Goal: Task Accomplishment & Management: Manage account settings

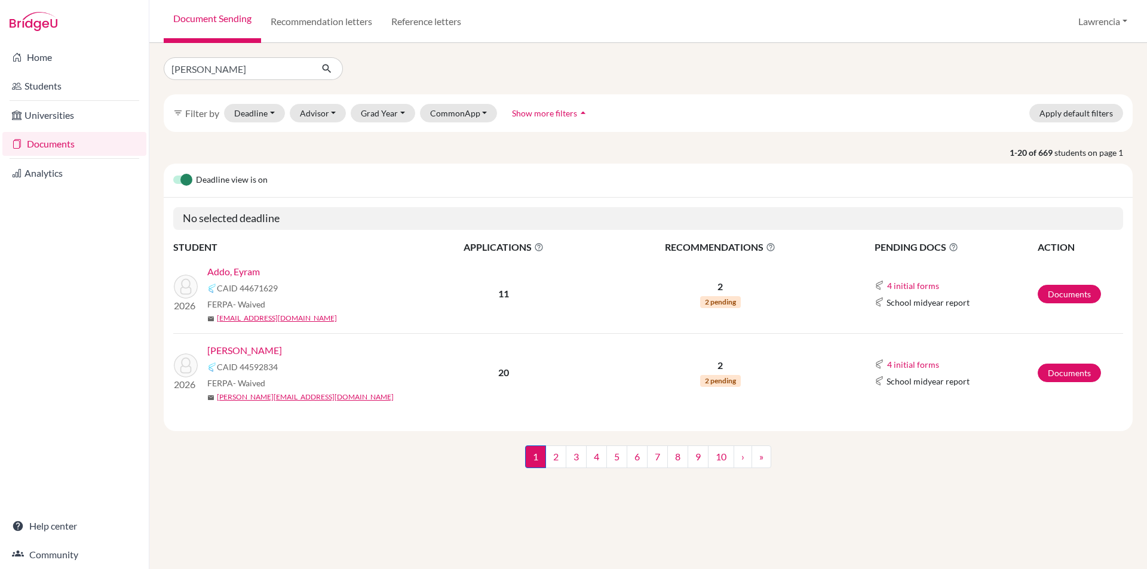
type input "gabriella"
click button "submit" at bounding box center [327, 68] width 32 height 23
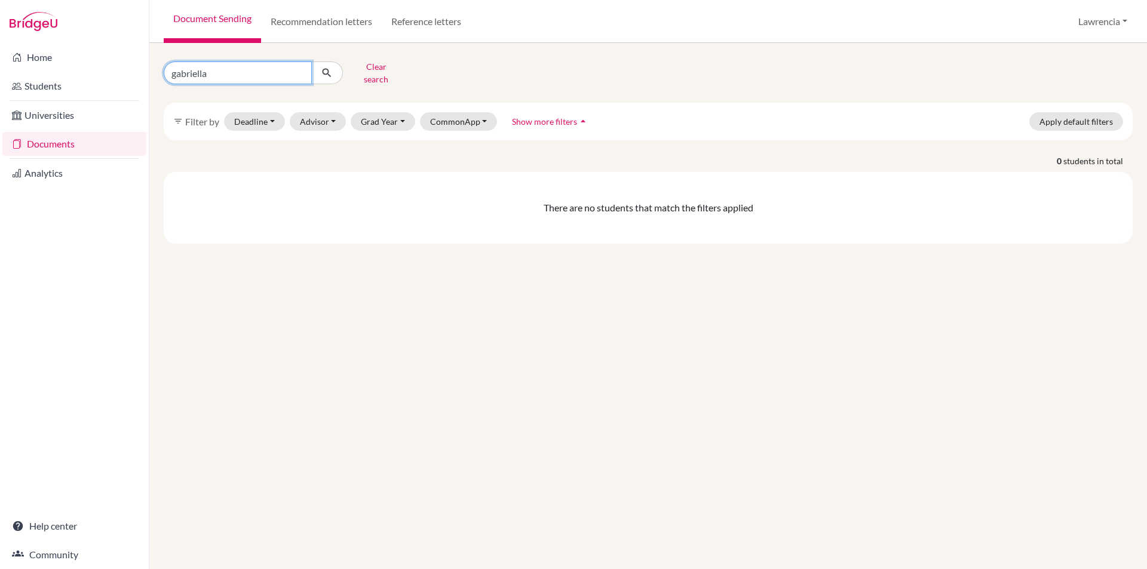
click at [201, 72] on input "gabriella" at bounding box center [238, 73] width 148 height 23
type input "gabriela"
click button "submit" at bounding box center [327, 73] width 32 height 23
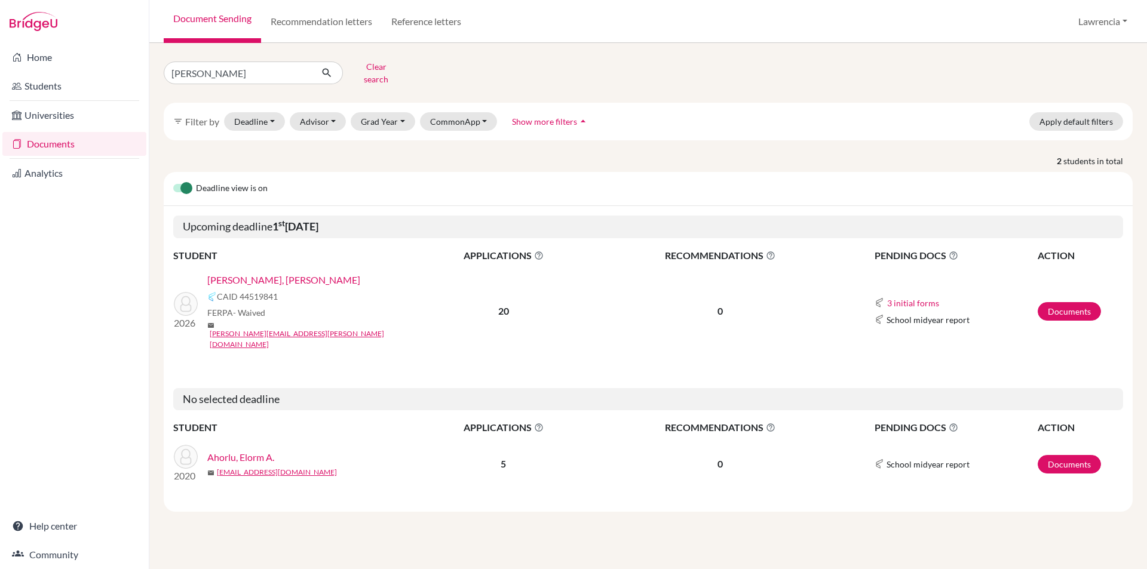
click at [272, 273] on link "Amissah, Gabriela Tawiah" at bounding box center [283, 280] width 153 height 14
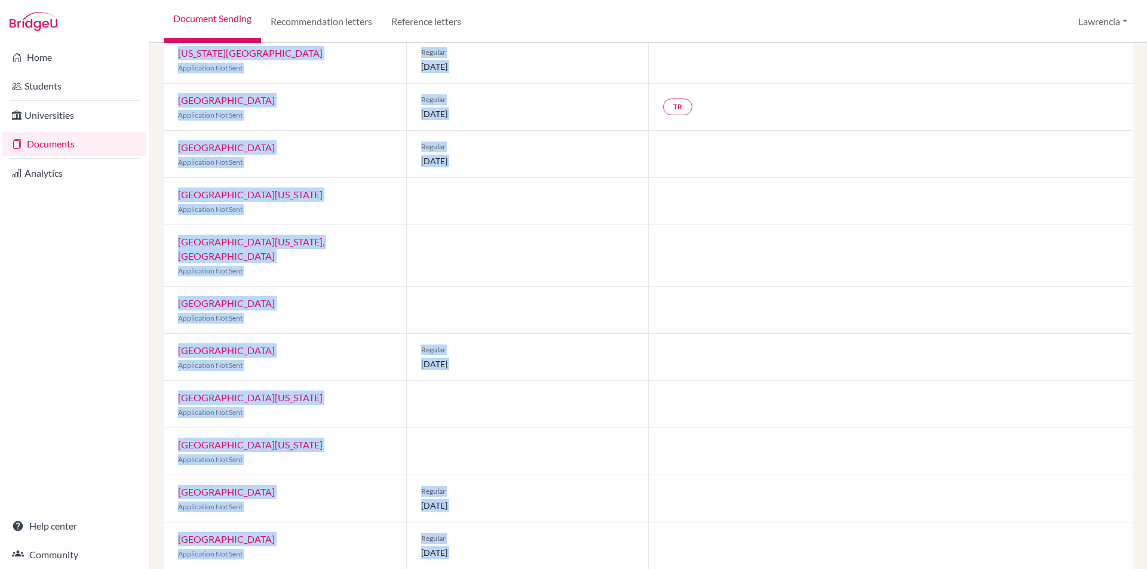
scroll to position [590, 0]
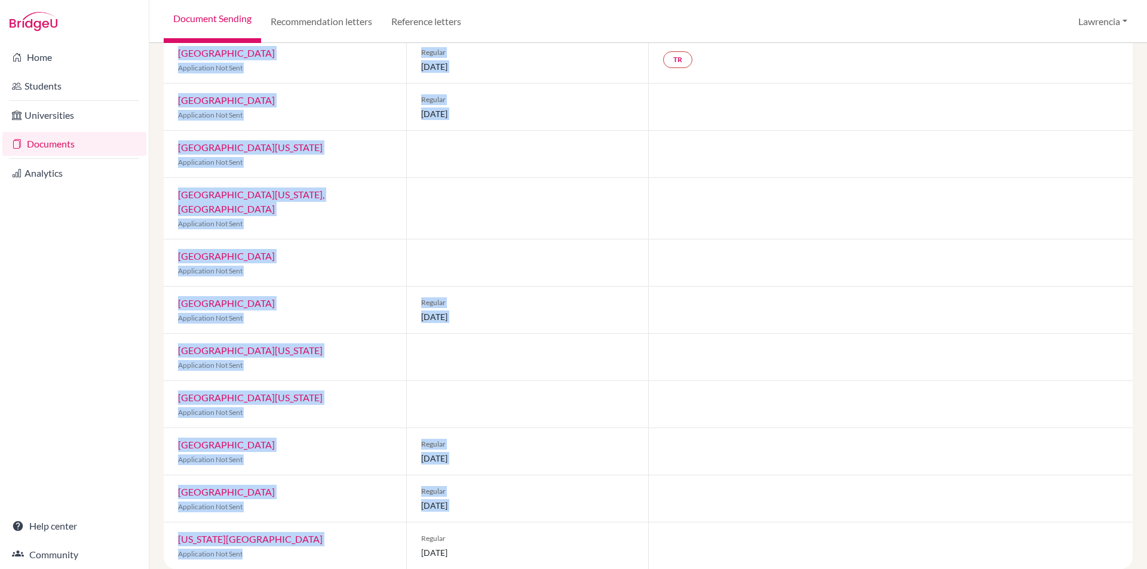
drag, startPoint x: 177, startPoint y: 101, endPoint x: 283, endPoint y: 535, distance: 446.8
click at [283, 535] on div "Common App CAID: 44519841 FERPA Status: Waived Counselor: Lawrencia Oteng First…" at bounding box center [648, 49] width 969 height 1042
copy div "Webster University Application Not Sent Willamette University Application Not S…"
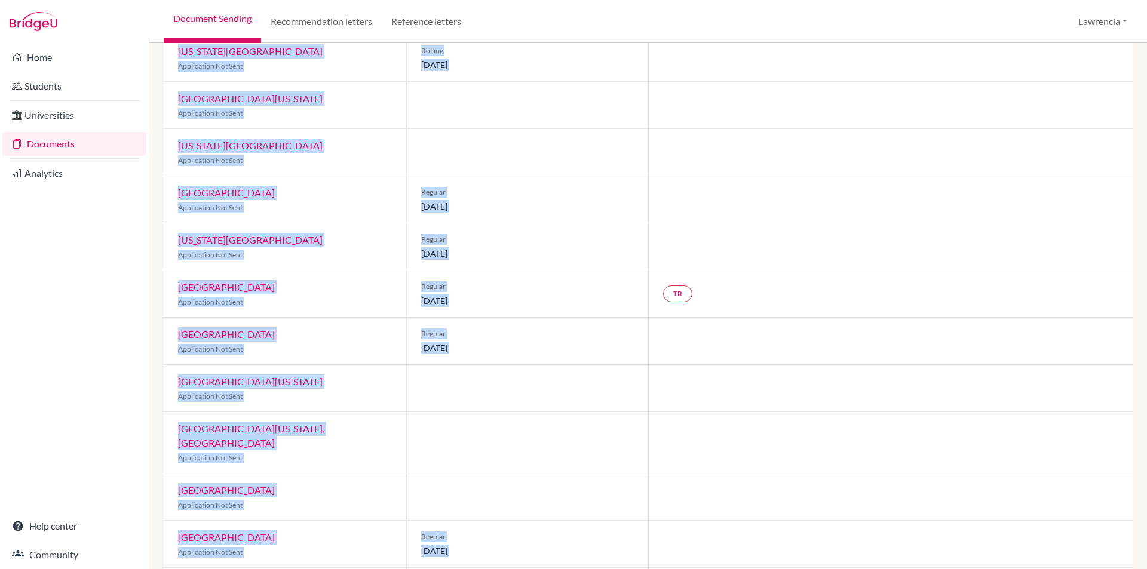
scroll to position [291, 0]
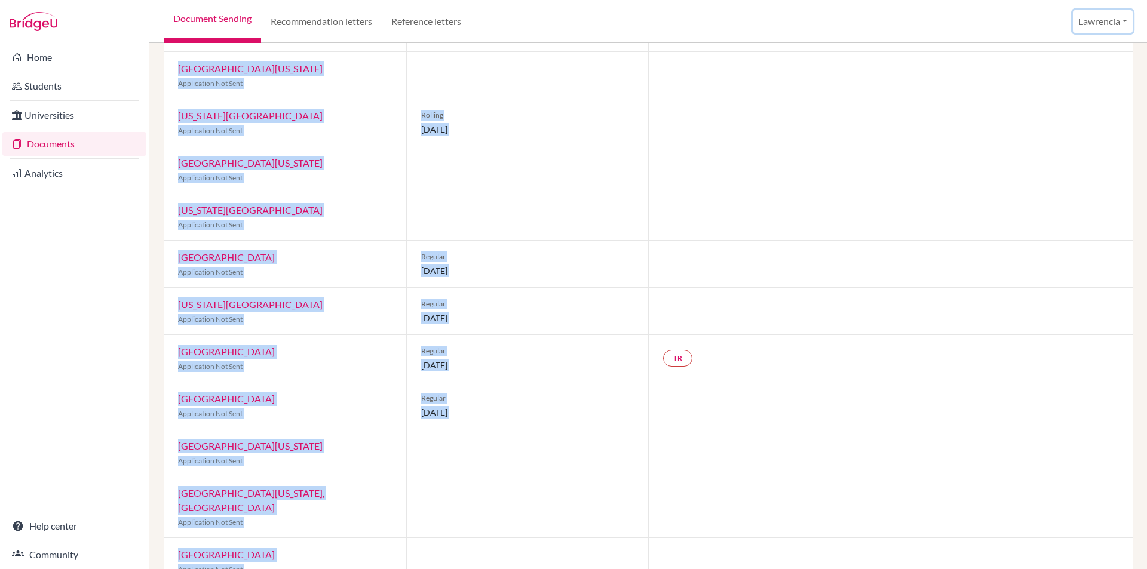
click at [1094, 19] on button "Lawrencia" at bounding box center [1103, 21] width 60 height 23
click at [1069, 101] on button "Log out" at bounding box center [1088, 97] width 94 height 19
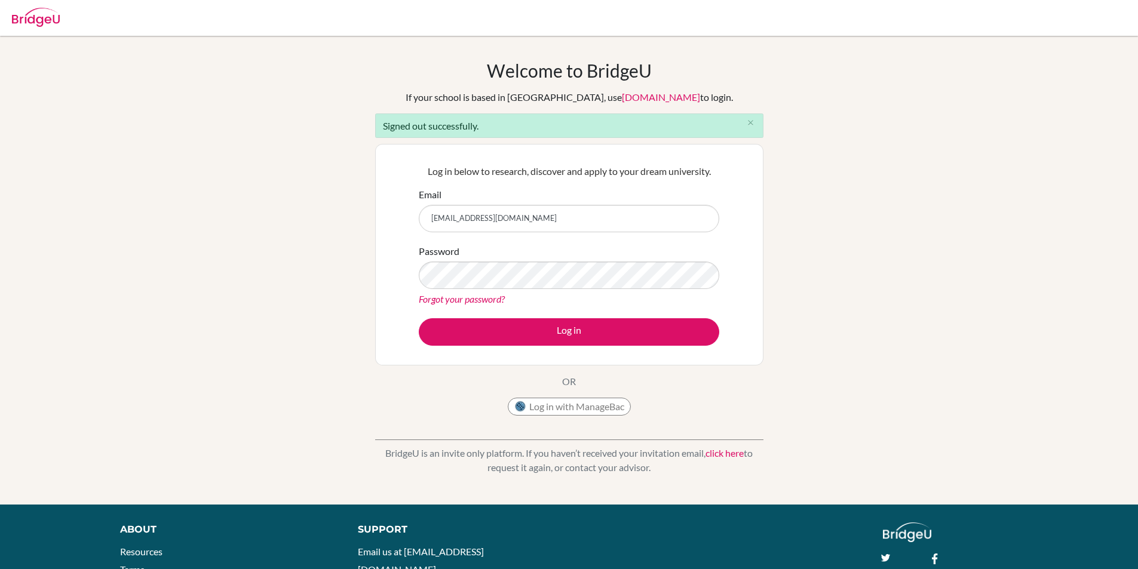
click at [572, 216] on input "lawrencia.oteng@icsghana.info" at bounding box center [569, 218] width 300 height 27
type input "l"
click at [216, 315] on div "Welcome to BridgeU If your school is based in China, use app.bridge-u.com.cn to…" at bounding box center [569, 270] width 1138 height 421
drag, startPoint x: 501, startPoint y: 222, endPoint x: 493, endPoint y: 224, distance: 7.4
click at [501, 222] on input "Email" at bounding box center [569, 218] width 300 height 27
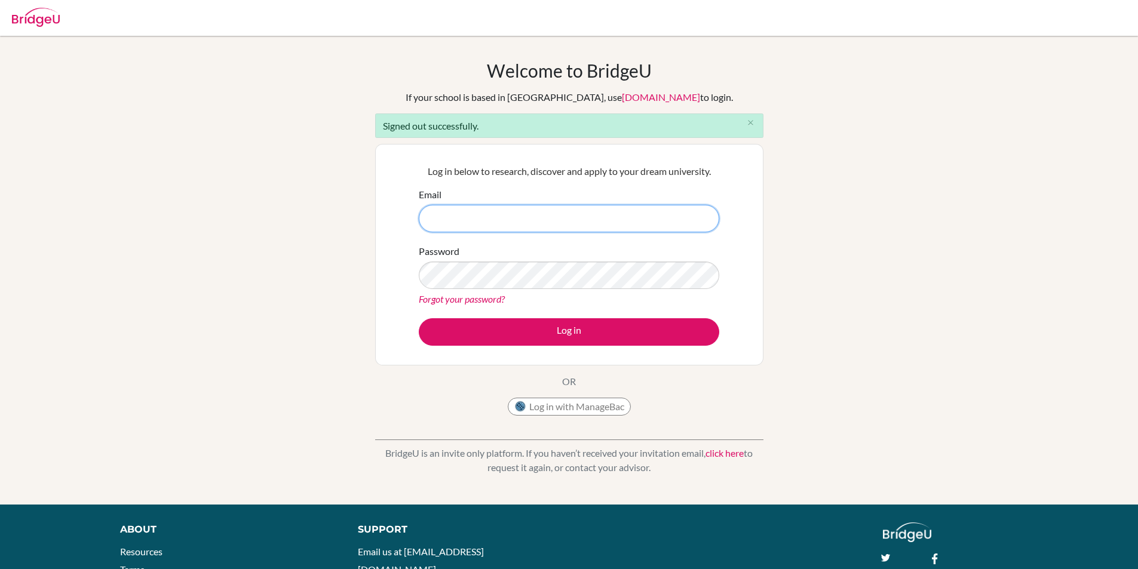
click at [537, 228] on input "Email" at bounding box center [569, 218] width 300 height 27
type input "[PERSON_NAME][EMAIL_ADDRESS][PERSON_NAME][DOMAIN_NAME]"
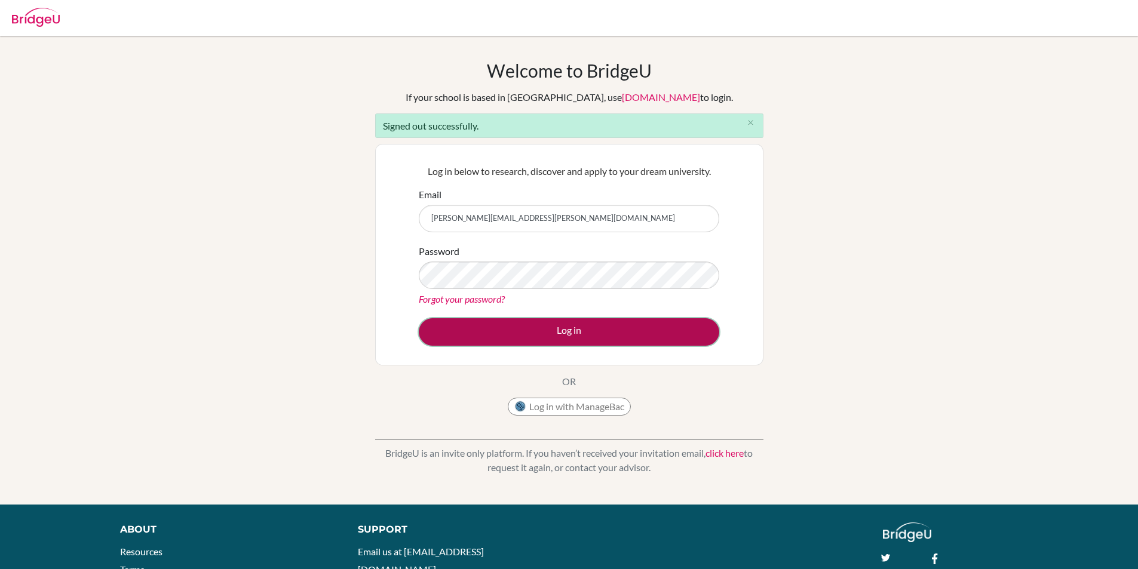
click at [443, 324] on button "Log in" at bounding box center [569, 331] width 300 height 27
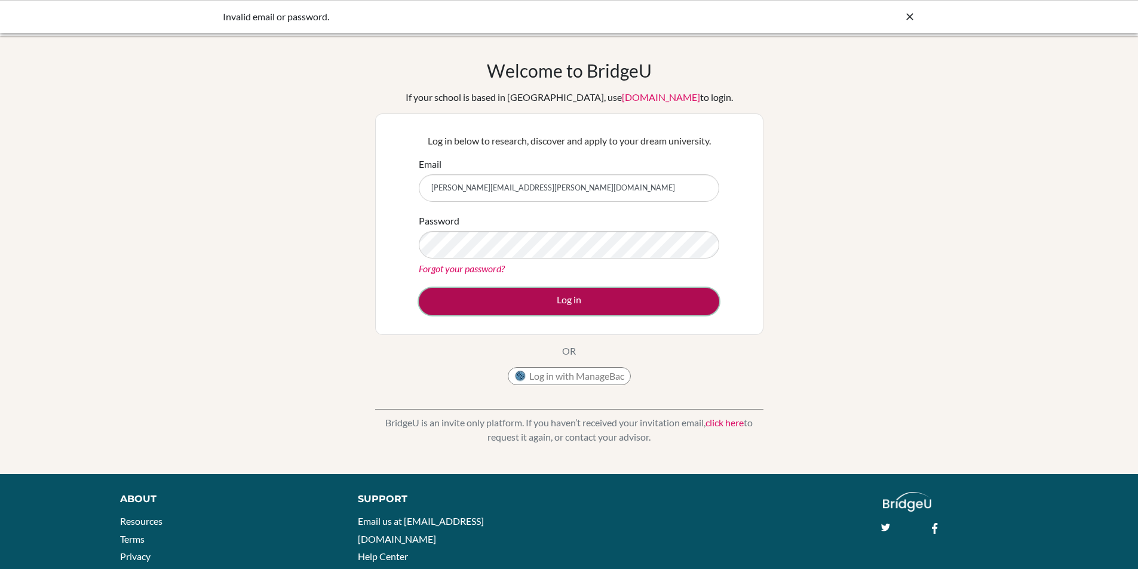
click at [460, 295] on button "Log in" at bounding box center [569, 301] width 300 height 27
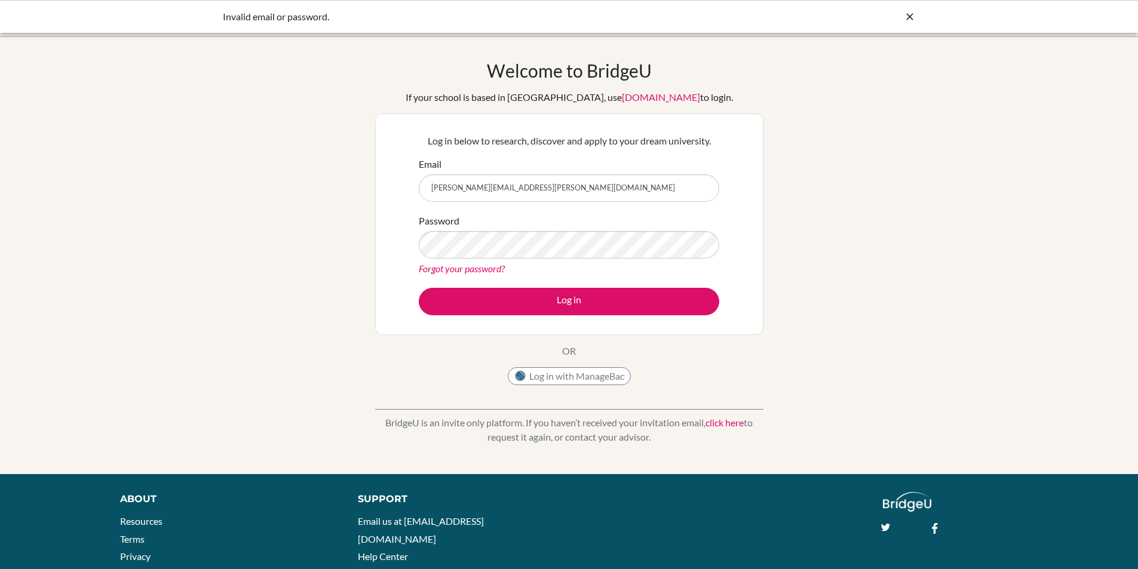
click at [419, 288] on button "Log in" at bounding box center [569, 301] width 300 height 27
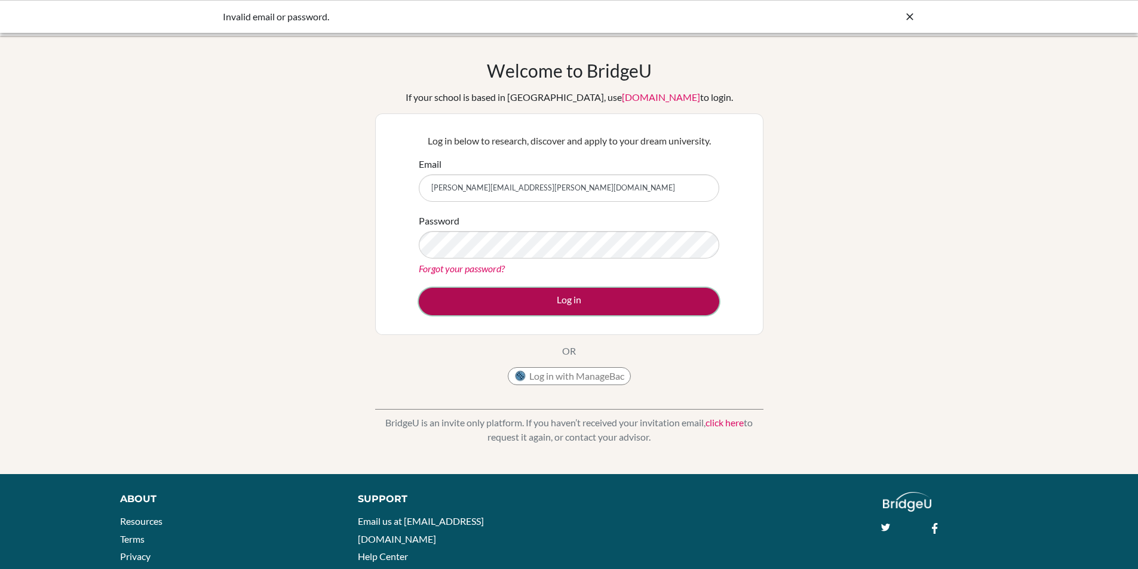
click at [464, 312] on button "Log in" at bounding box center [569, 301] width 300 height 27
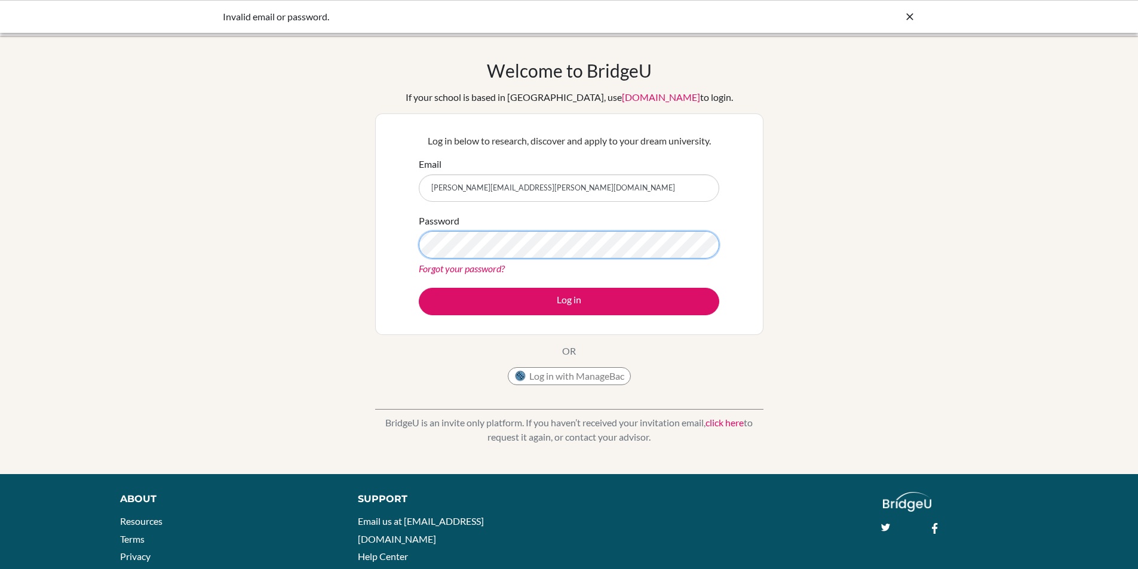
click at [419, 288] on button "Log in" at bounding box center [569, 301] width 300 height 27
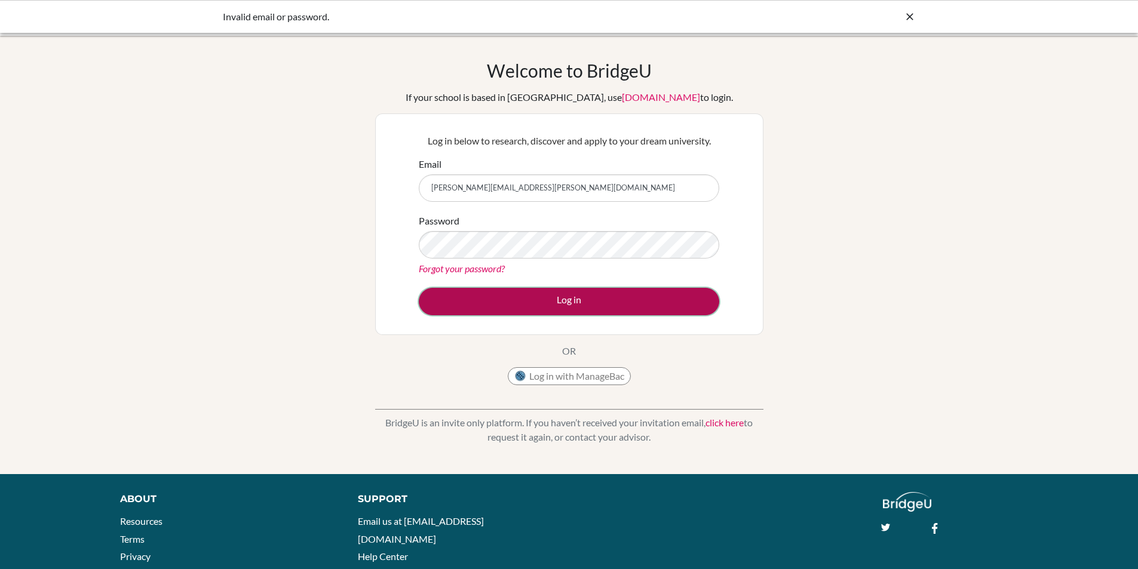
click at [463, 308] on button "Log in" at bounding box center [569, 301] width 300 height 27
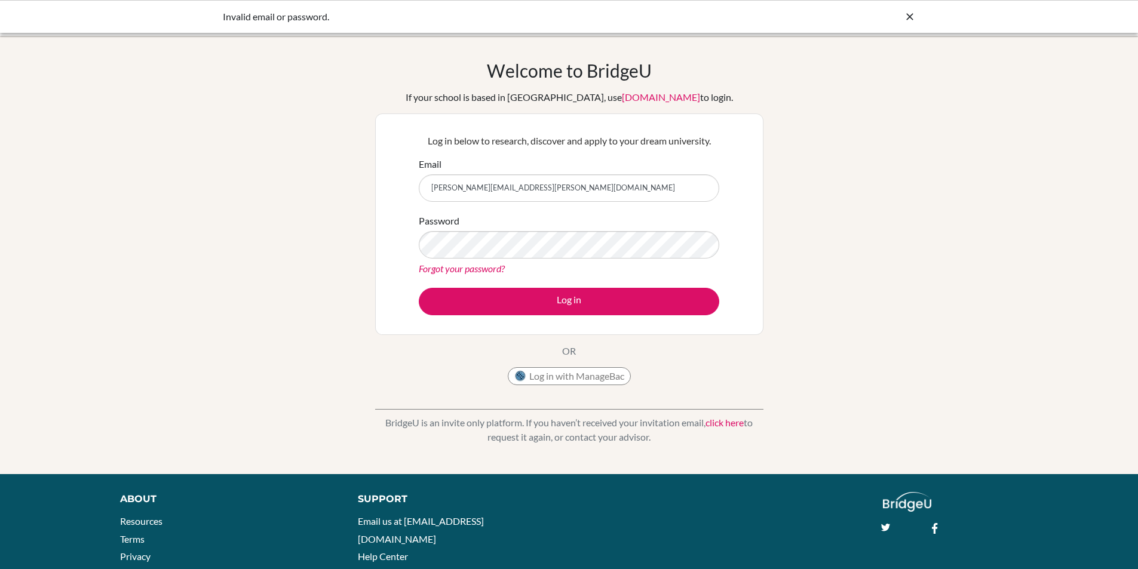
click at [578, 183] on input "gabriela.amissah@icsghana.info" at bounding box center [569, 187] width 300 height 27
type input "lawrencia.oteng@icsghana.info"
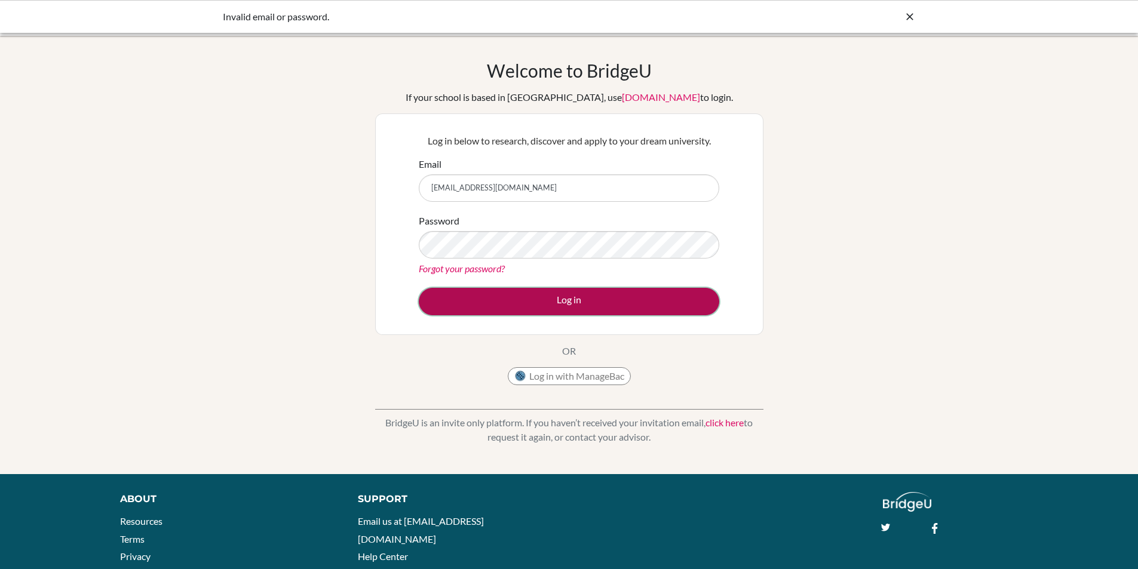
click at [579, 308] on button "Log in" at bounding box center [569, 301] width 300 height 27
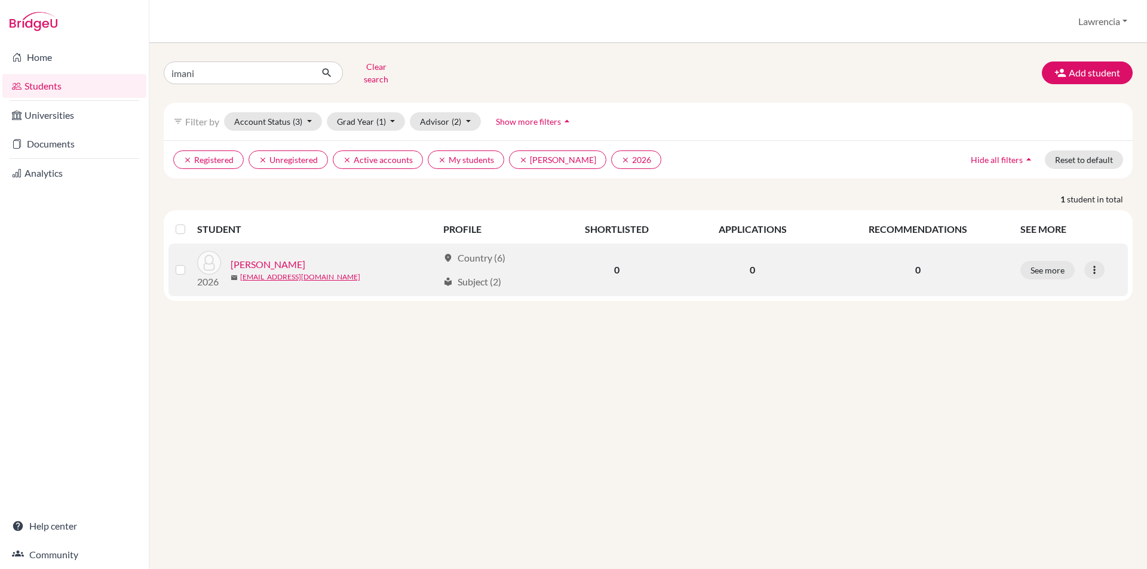
click at [295, 257] on link "FORDJOUR, IMANI" at bounding box center [268, 264] width 75 height 14
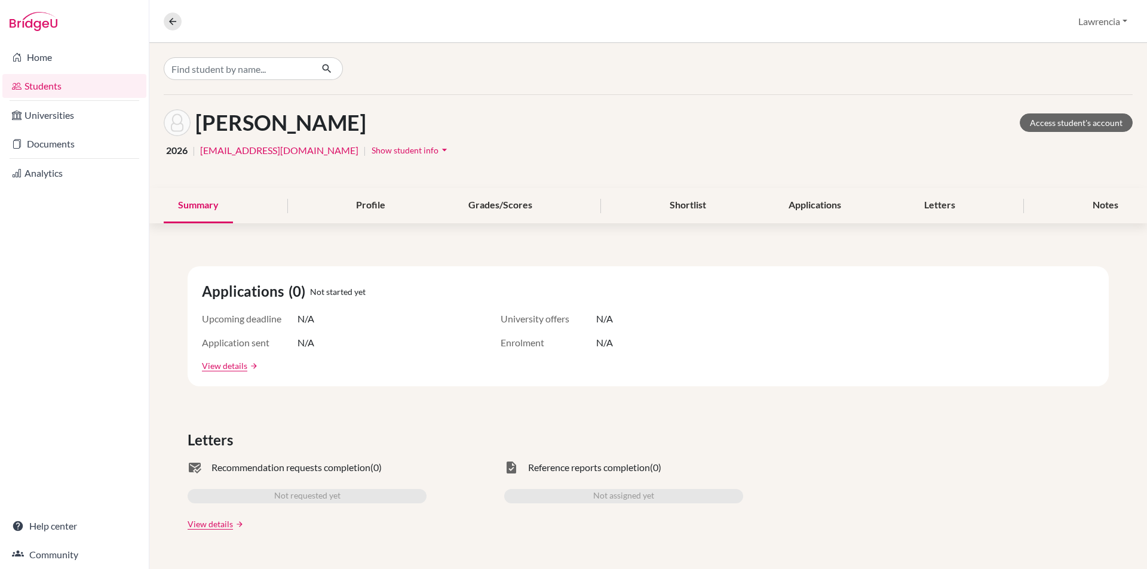
click at [372, 151] on span "Show student info" at bounding box center [405, 150] width 67 height 10
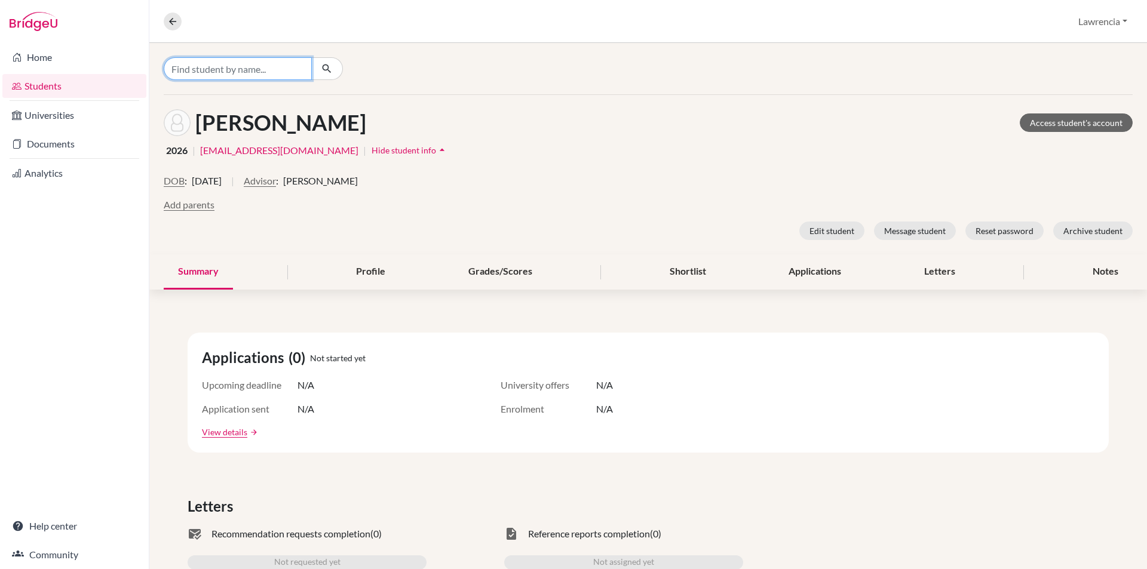
click at [254, 70] on input "Find student by name..." at bounding box center [238, 68] width 148 height 23
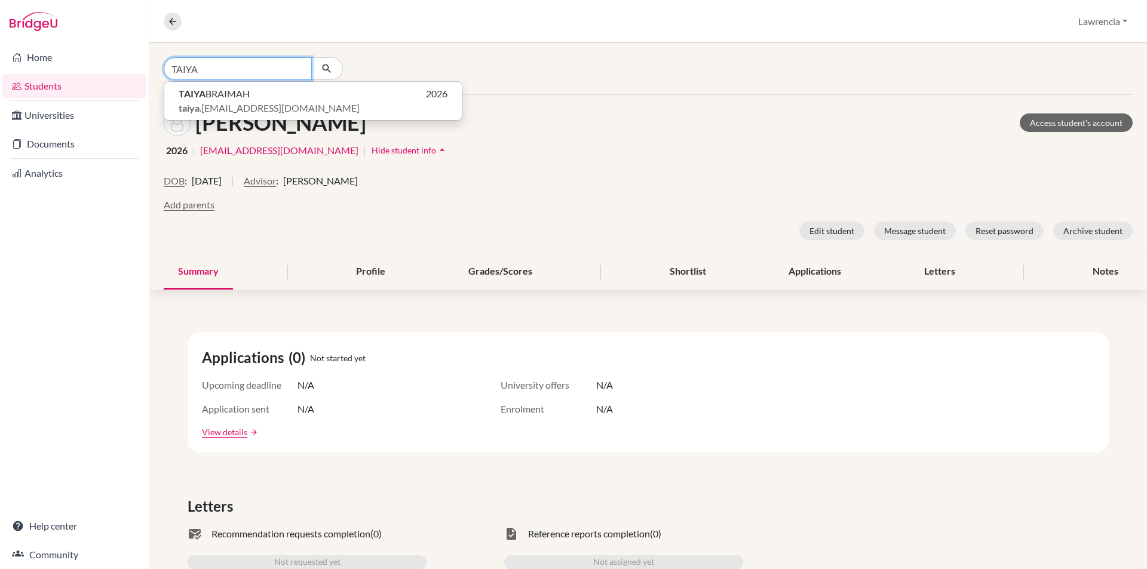
type input "TAIYA"
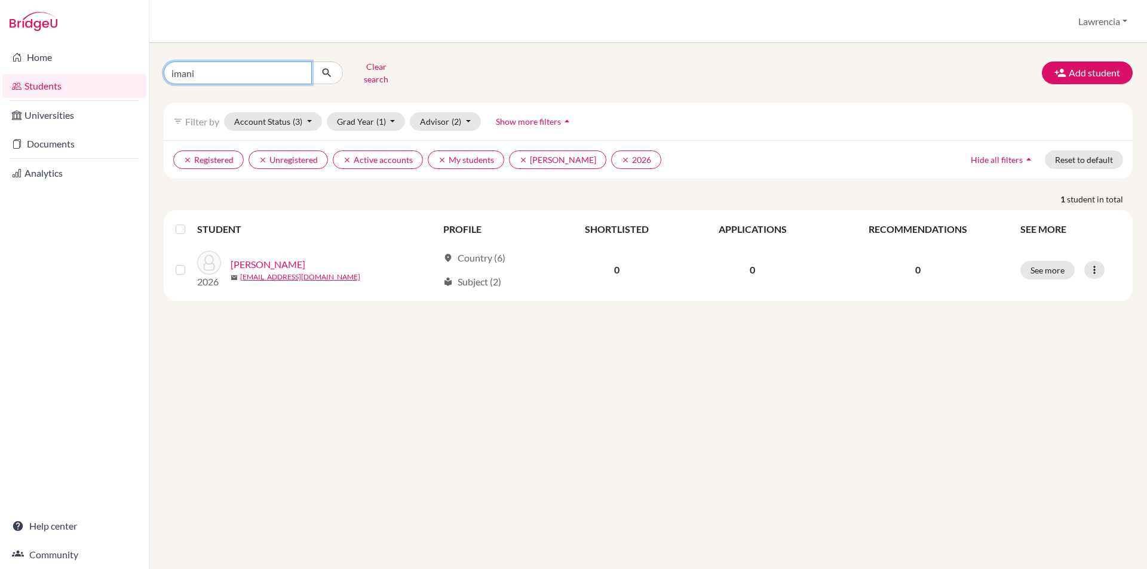
click at [263, 70] on input "imani" at bounding box center [238, 73] width 148 height 23
type input "i"
click at [55, 138] on link "Documents" at bounding box center [74, 144] width 144 height 24
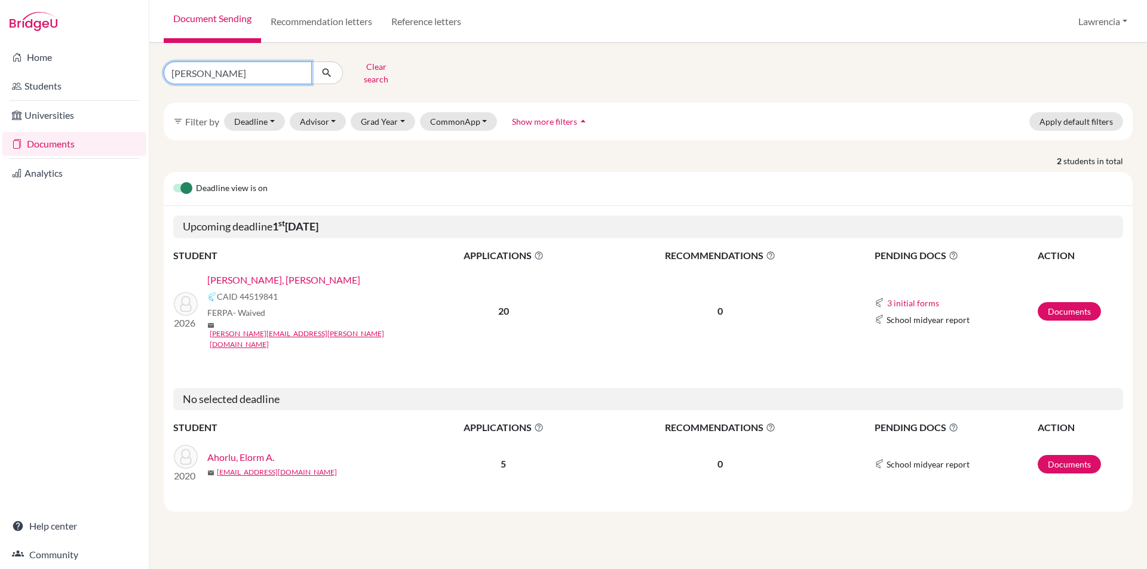
drag, startPoint x: 245, startPoint y: 64, endPoint x: 266, endPoint y: 63, distance: 20.9
click at [245, 66] on input "[PERSON_NAME]" at bounding box center [238, 73] width 148 height 23
type input "g"
type input "A"
type input "TAIYA"
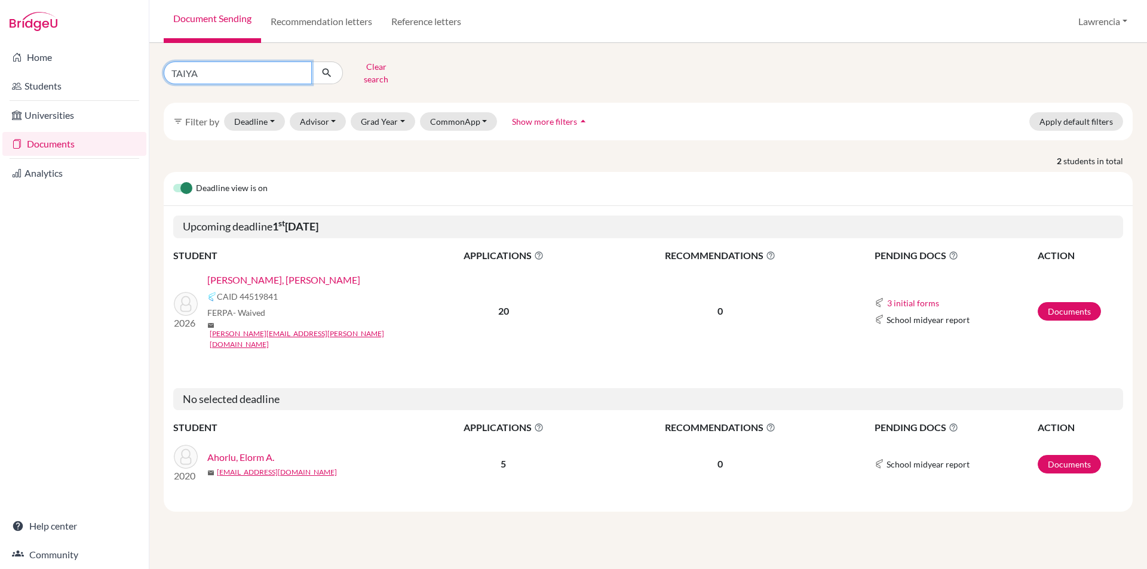
click button "submit" at bounding box center [327, 73] width 32 height 23
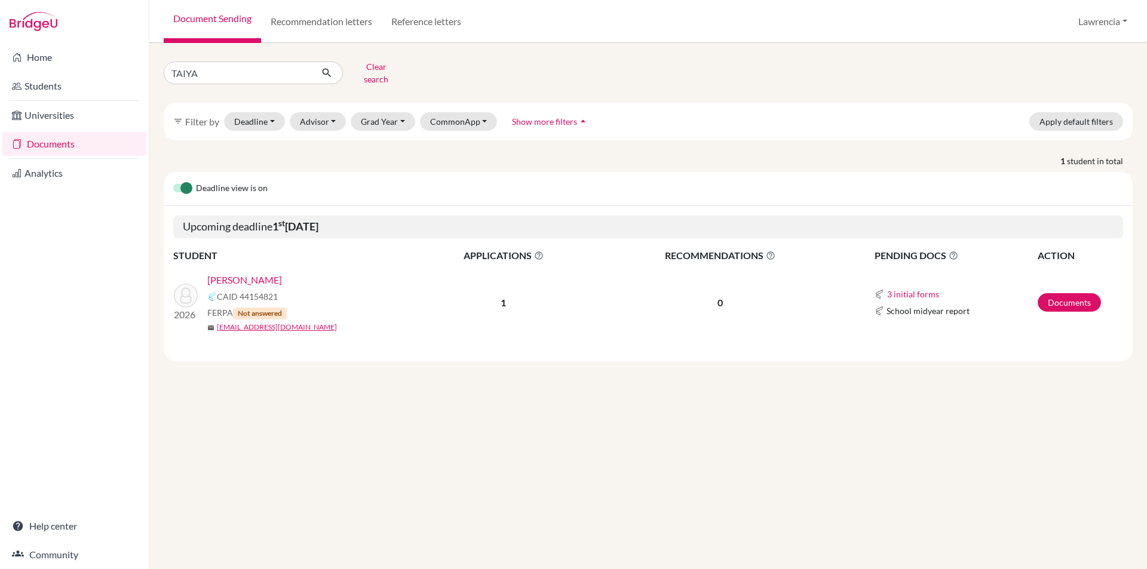
click at [760, 510] on div "TAIYA Clear search filter_list Filter by Deadline - Select a date range Or doub…" at bounding box center [647, 306] width 997 height 526
click at [833, 532] on div "TAIYA Clear search filter_list Filter by Deadline - Select a date range Or doub…" at bounding box center [647, 306] width 997 height 526
click at [1096, 19] on button "Lawrencia" at bounding box center [1103, 21] width 60 height 23
click at [1072, 97] on button "Log out" at bounding box center [1088, 97] width 94 height 19
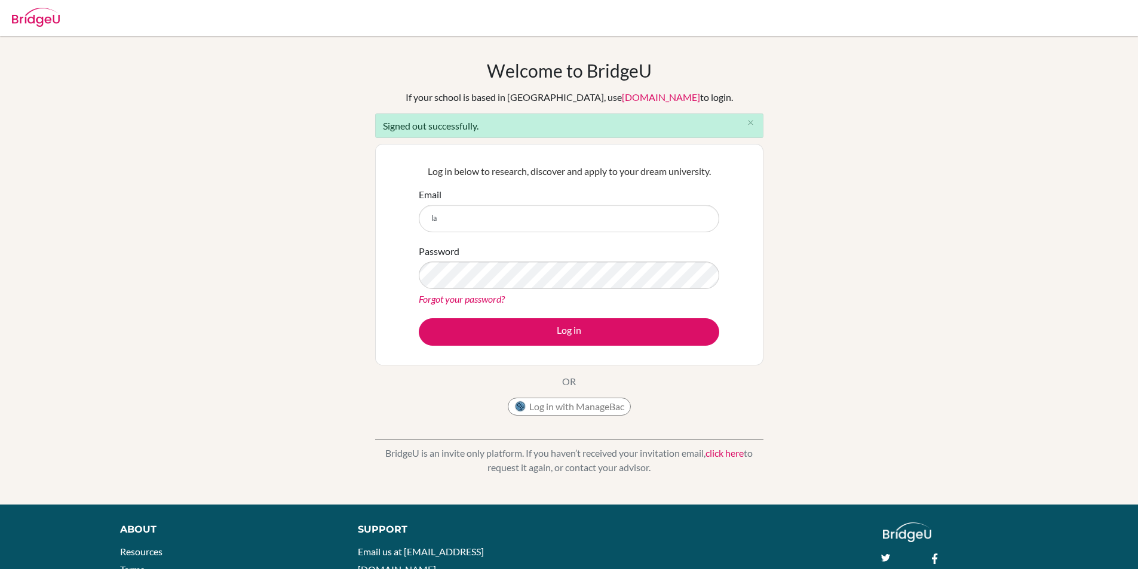
type input "l"
click at [419, 318] on button "Log in" at bounding box center [569, 331] width 300 height 27
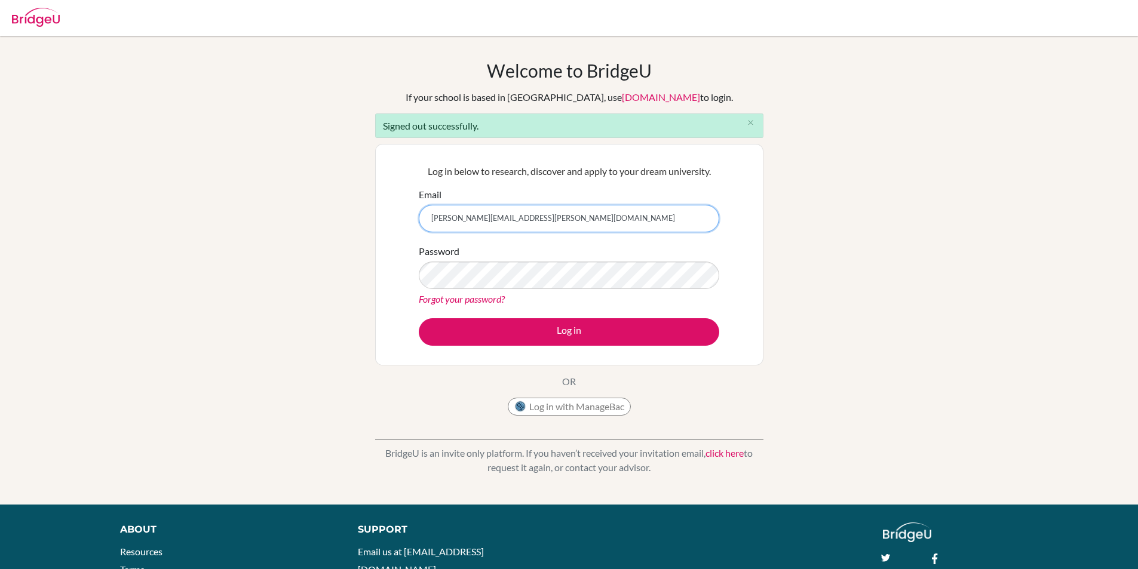
click at [572, 215] on input "[PERSON_NAME][EMAIL_ADDRESS][PERSON_NAME][DOMAIN_NAME]" at bounding box center [569, 218] width 300 height 27
type input "g"
type input "[EMAIL_ADDRESS][DOMAIN_NAME]"
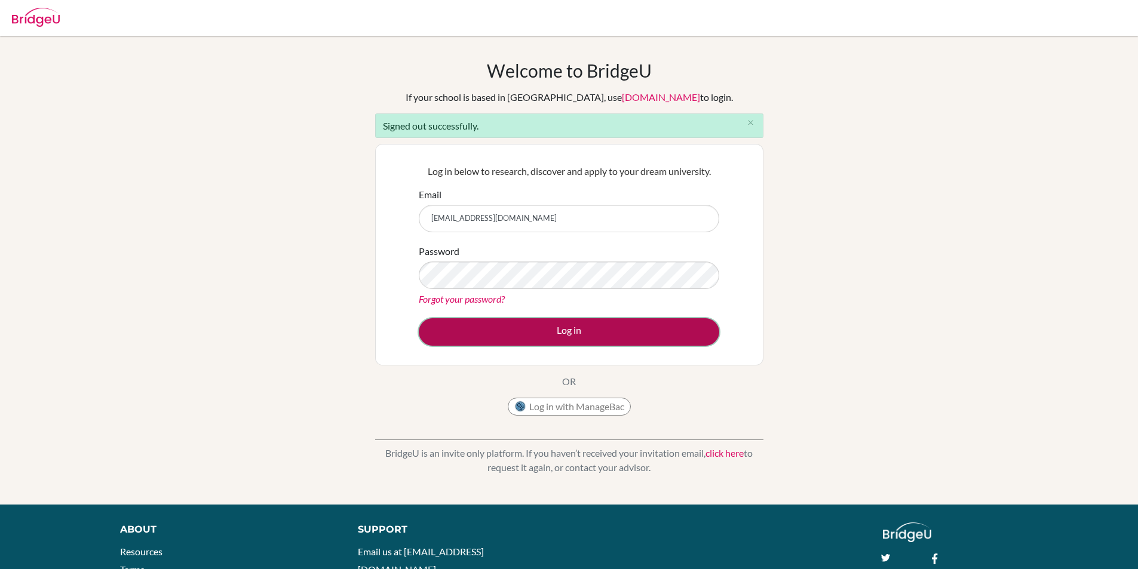
click at [567, 331] on button "Log in" at bounding box center [569, 331] width 300 height 27
type input "[EMAIL_ADDRESS][DOMAIN_NAME]"
click at [555, 328] on button "Log in" at bounding box center [569, 331] width 300 height 27
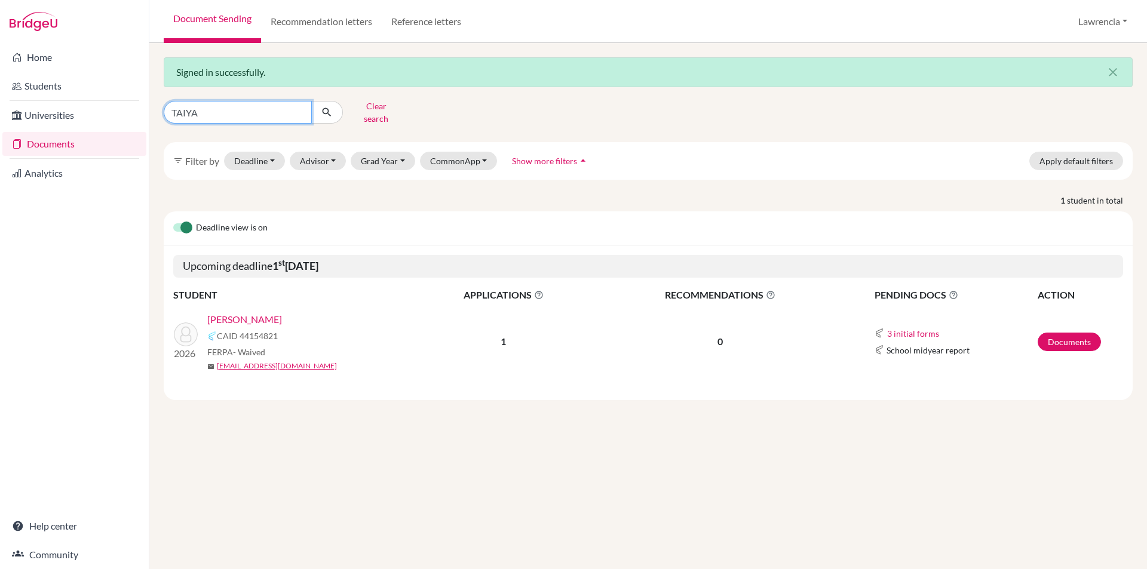
drag, startPoint x: 235, startPoint y: 105, endPoint x: 368, endPoint y: 90, distance: 134.0
click at [235, 105] on input "TAIYA" at bounding box center [238, 112] width 148 height 23
type input "T"
type input "gabriela"
click button "submit" at bounding box center [327, 112] width 32 height 23
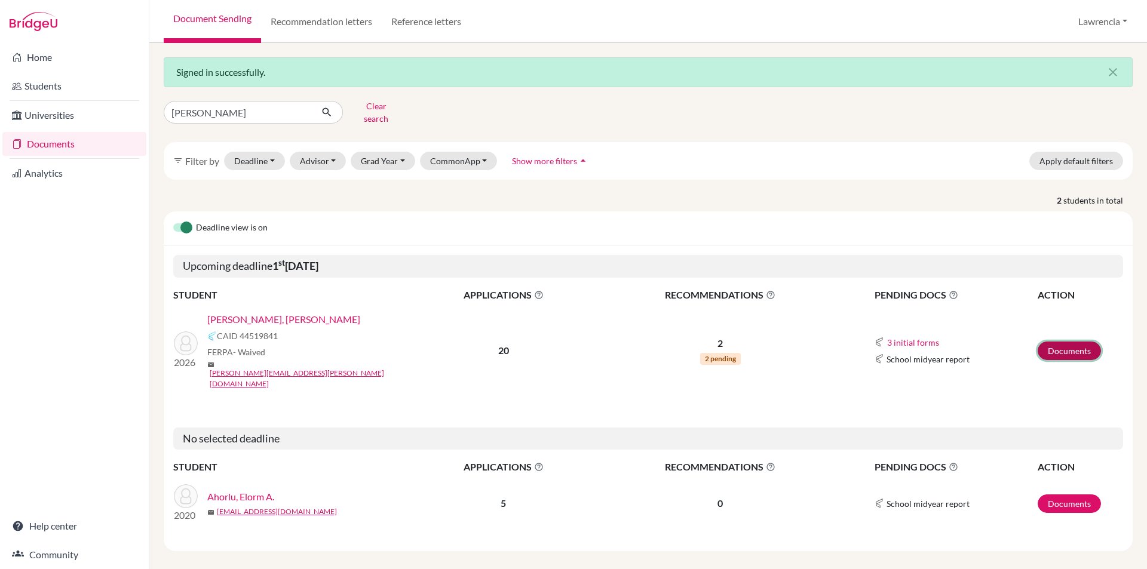
click at [1051, 342] on link "Documents" at bounding box center [1069, 351] width 63 height 19
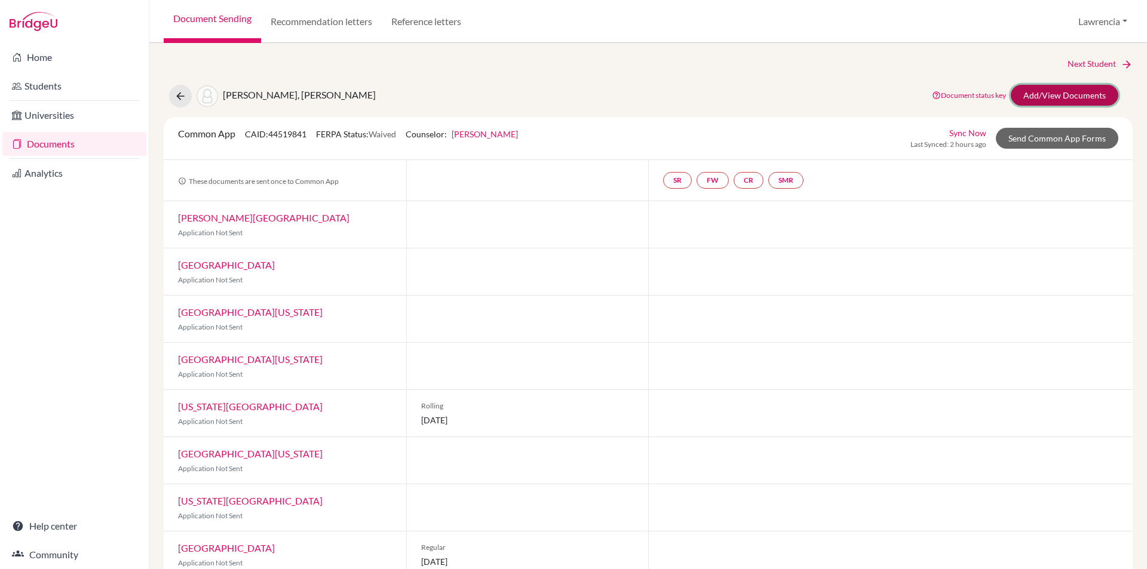
click at [1050, 94] on link "Add/View Documents" at bounding box center [1065, 95] width 108 height 21
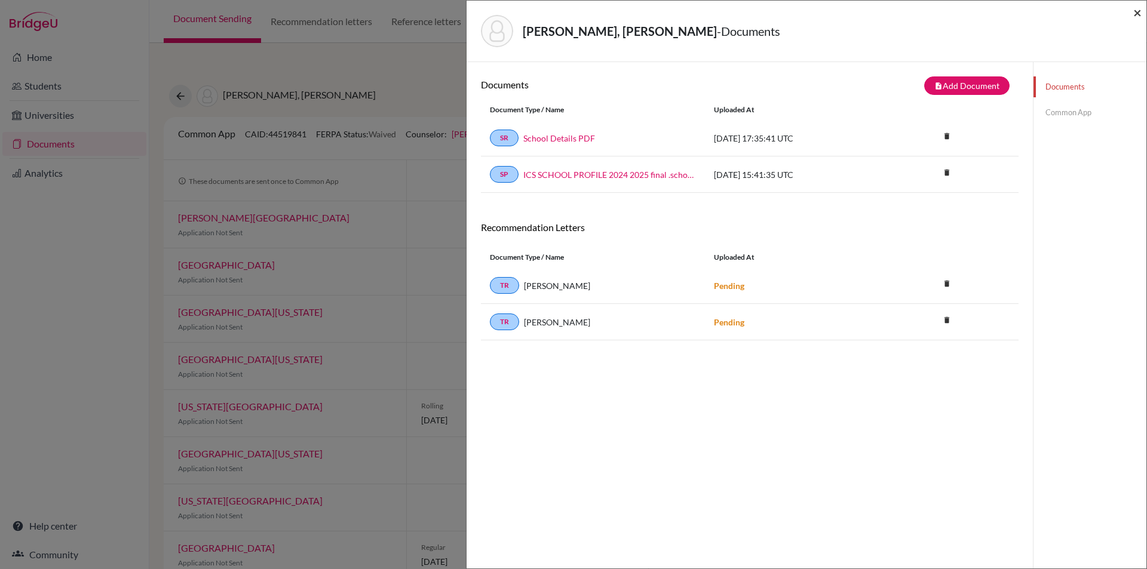
click at [1137, 14] on span "×" at bounding box center [1137, 12] width 8 height 17
